Goal: Task Accomplishment & Management: Manage account settings

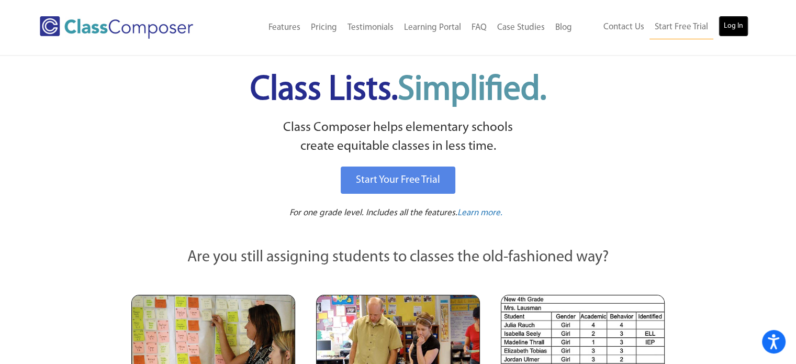
click at [727, 29] on link "Log In" at bounding box center [733, 26] width 30 height 21
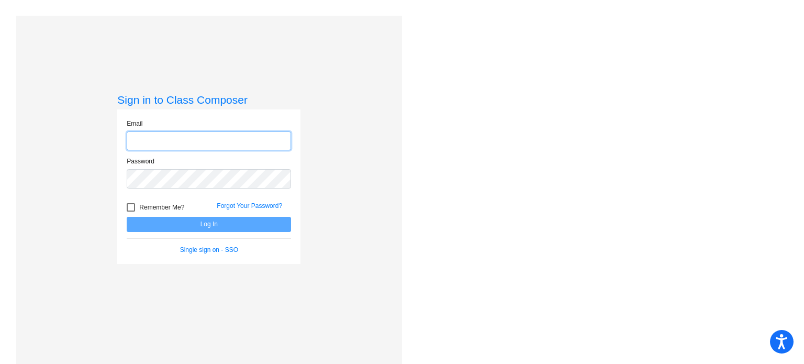
type input "[EMAIL_ADDRESS][DOMAIN_NAME]"
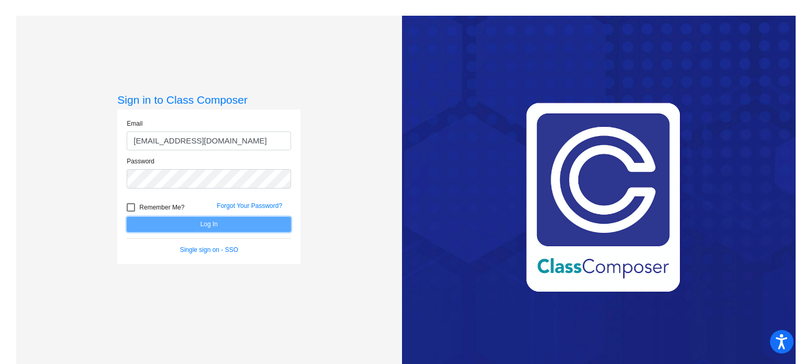
click at [196, 224] on button "Log In" at bounding box center [209, 224] width 164 height 15
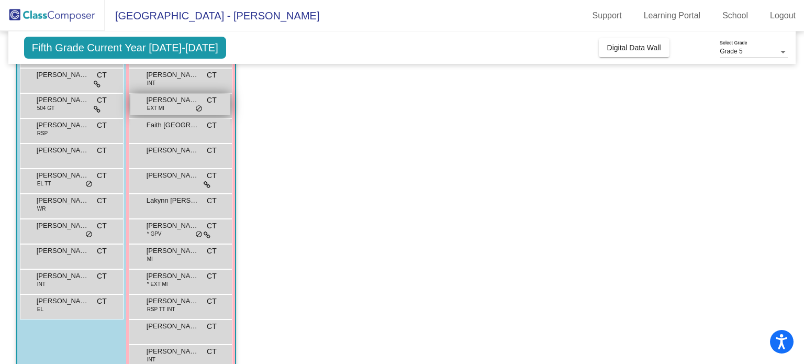
scroll to position [209, 0]
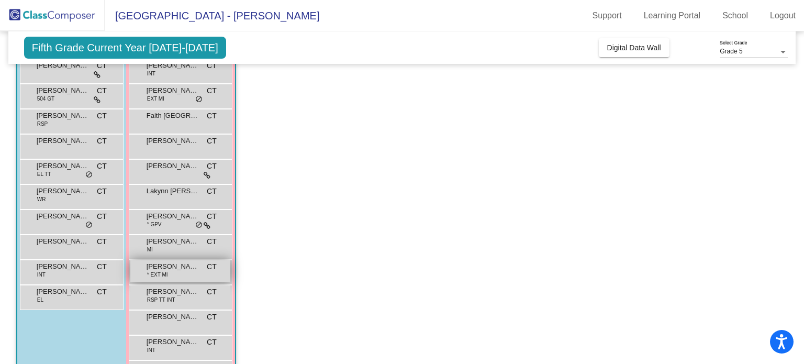
click at [178, 269] on span "[PERSON_NAME]" at bounding box center [172, 266] width 52 height 10
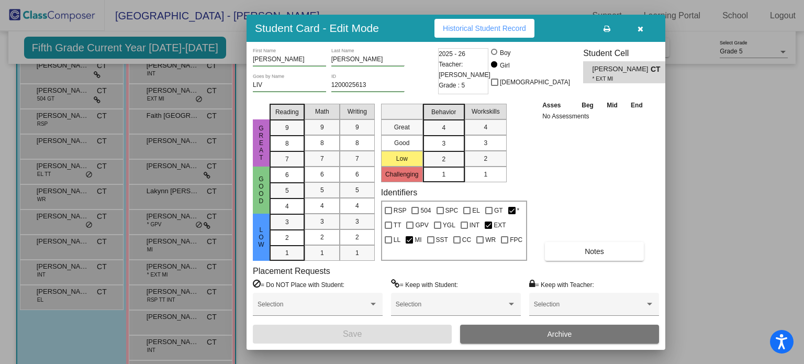
click at [641, 29] on icon "button" at bounding box center [640, 28] width 6 height 7
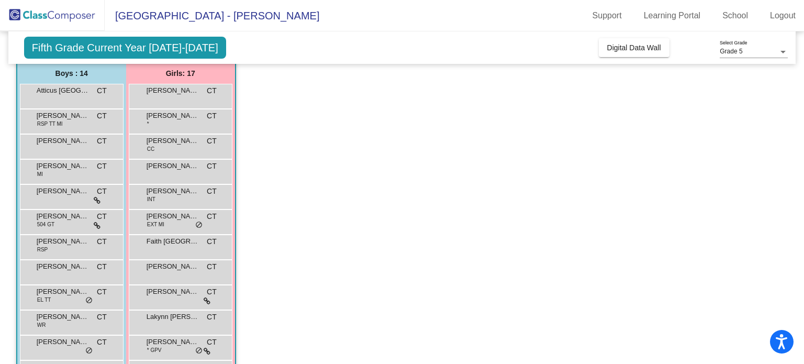
scroll to position [0, 0]
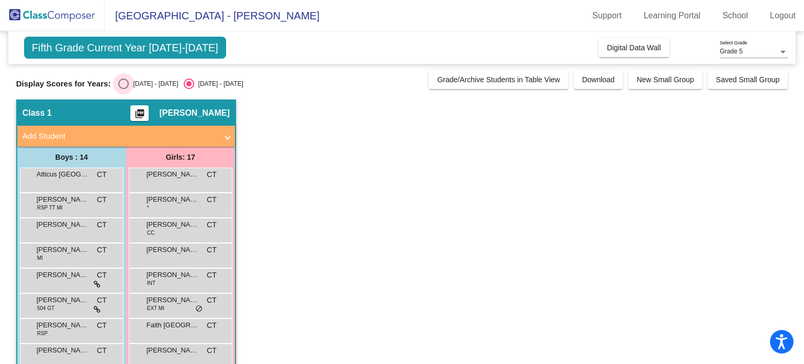
click at [120, 81] on div "Select an option" at bounding box center [123, 83] width 10 height 10
click at [123, 89] on input "[DATE] - [DATE]" at bounding box center [123, 89] width 1 height 1
radio input "true"
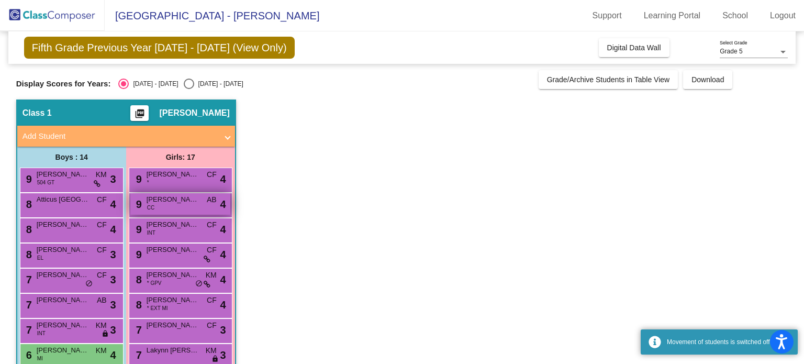
scroll to position [132, 0]
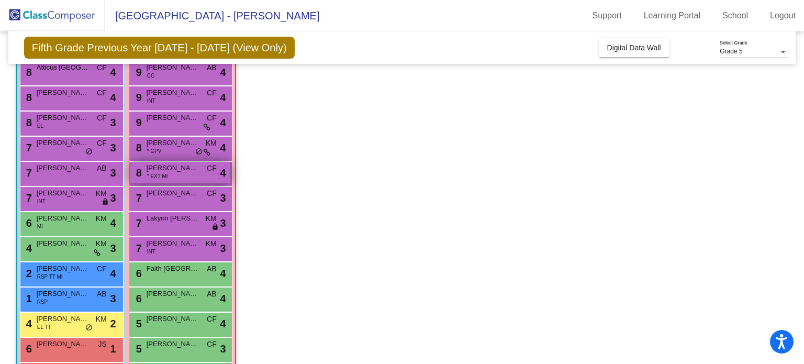
click at [172, 177] on div "8 [PERSON_NAME] * EXT MI CF lock do_not_disturb_alt 4" at bounding box center [180, 172] width 100 height 21
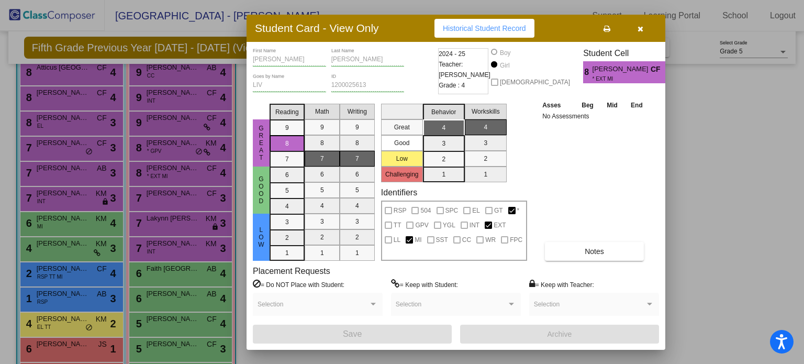
click at [642, 31] on button "button" at bounding box center [639, 28] width 33 height 19
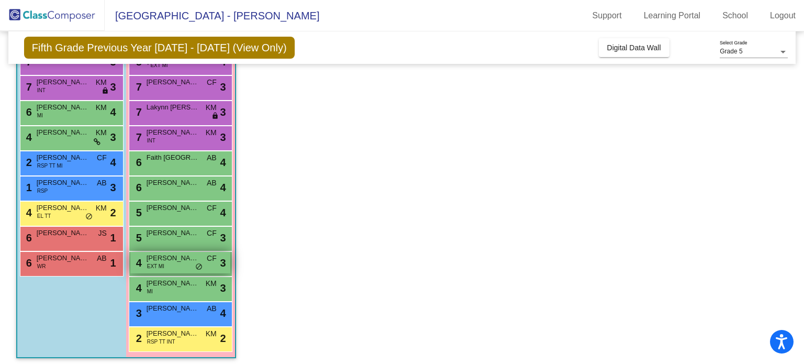
scroll to position [243, 0]
